Goal: Information Seeking & Learning: Find specific page/section

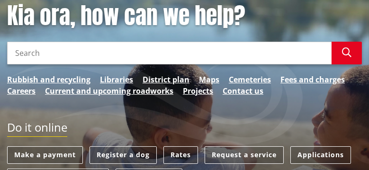
scroll to position [88, 0]
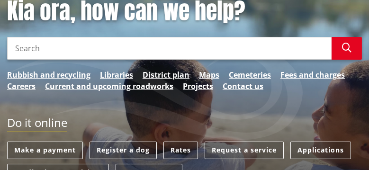
click at [36, 49] on input "Search" at bounding box center [169, 48] width 325 height 23
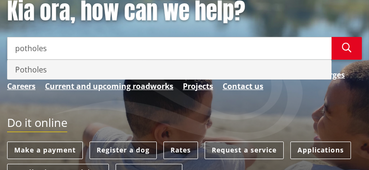
click at [27, 77] on div "Potholes" at bounding box center [170, 69] width 324 height 19
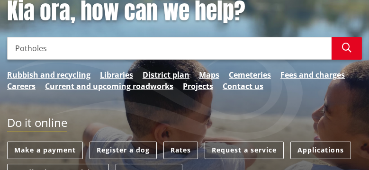
type input "Potholes"
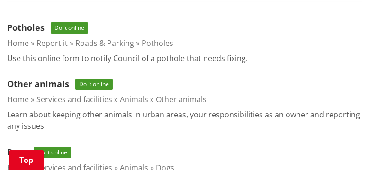
scroll to position [220, 0]
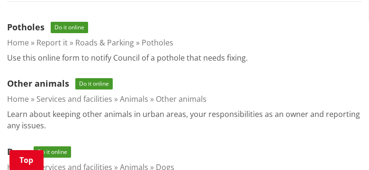
click at [71, 25] on span "Do it online" at bounding box center [69, 27] width 37 height 11
click at [77, 30] on span "Do it online" at bounding box center [69, 27] width 37 height 11
click at [70, 27] on span "Do it online" at bounding box center [69, 27] width 37 height 11
click at [34, 26] on link "Potholes" at bounding box center [25, 26] width 37 height 11
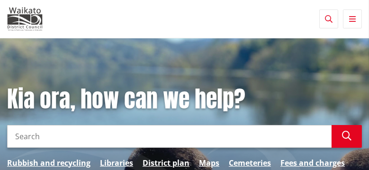
click at [19, 132] on input "Search" at bounding box center [169, 136] width 325 height 23
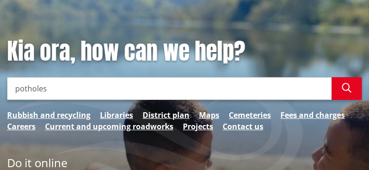
scroll to position [45, 0]
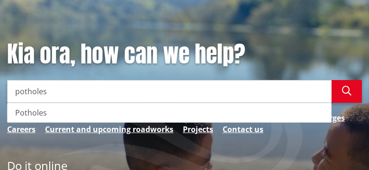
type input "potholes"
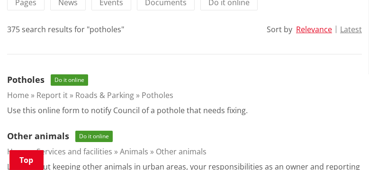
scroll to position [168, 0]
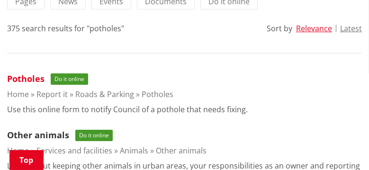
click at [25, 77] on link "Potholes" at bounding box center [25, 78] width 37 height 11
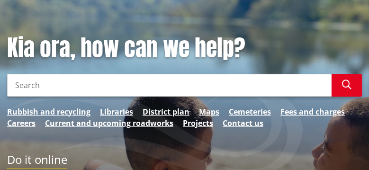
scroll to position [53, 0]
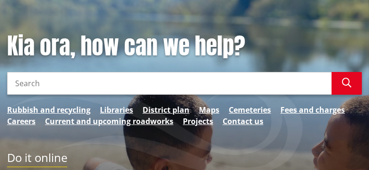
click at [38, 86] on input "Search" at bounding box center [169, 83] width 325 height 23
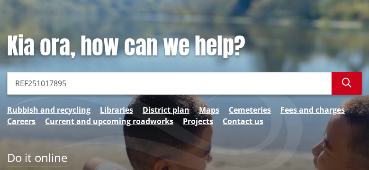
type input "REF251017895"
click at [346, 85] on icon "button" at bounding box center [346, 82] width 9 height 9
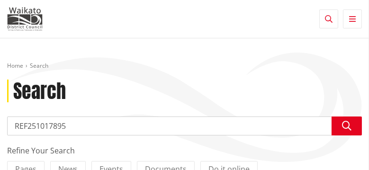
click at [253, 49] on div "Home Search Search Search REF251017895 Search Refine Your Search Pages News Eve…" at bounding box center [184, 158] width 369 height 240
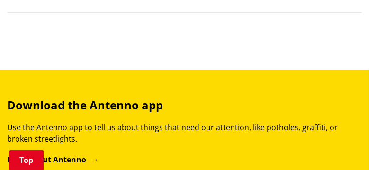
scroll to position [209, 0]
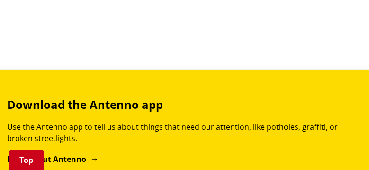
click at [29, 154] on link "Top" at bounding box center [26, 160] width 34 height 20
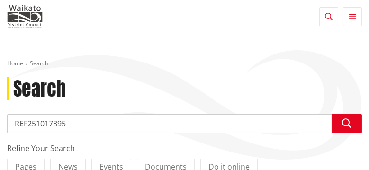
scroll to position [0, 0]
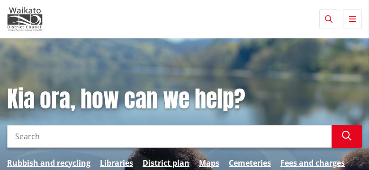
click at [18, 139] on input "Search" at bounding box center [169, 136] width 325 height 23
type input "pothole"
click at [358, 129] on button "Search" at bounding box center [347, 136] width 30 height 23
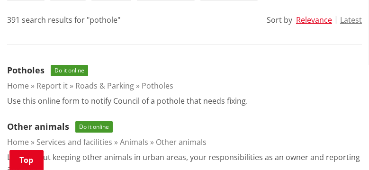
scroll to position [182, 0]
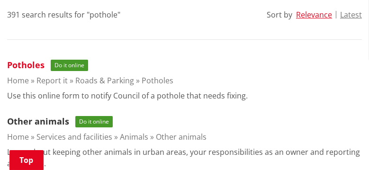
click at [15, 63] on link "Potholes" at bounding box center [25, 64] width 37 height 11
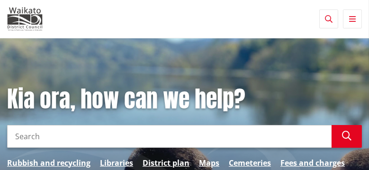
click at [30, 133] on input "Search" at bounding box center [169, 136] width 325 height 23
type input "pothole"
click at [356, 130] on iframe at bounding box center [343, 147] width 34 height 34
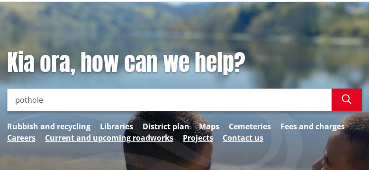
scroll to position [37, 0]
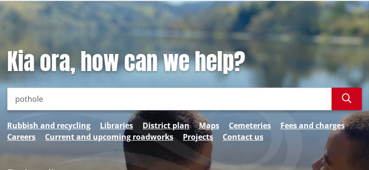
click at [346, 96] on icon "button" at bounding box center [346, 98] width 9 height 9
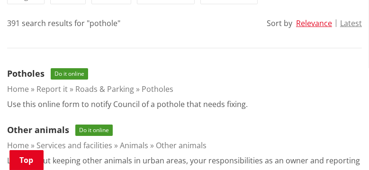
scroll to position [174, 0]
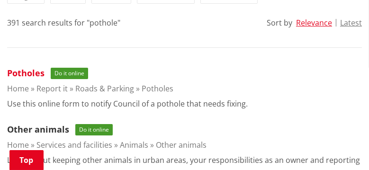
click at [28, 72] on link "Potholes" at bounding box center [25, 72] width 37 height 11
